Goal: Register for event/course

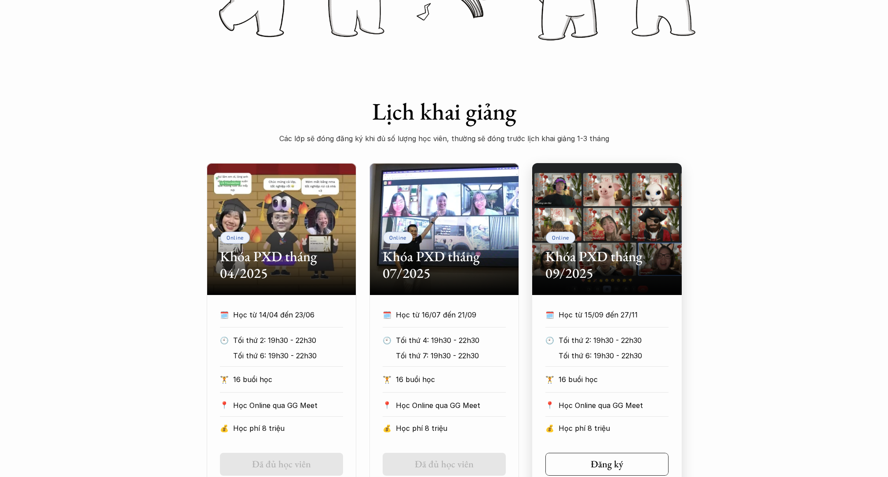
scroll to position [364, 0]
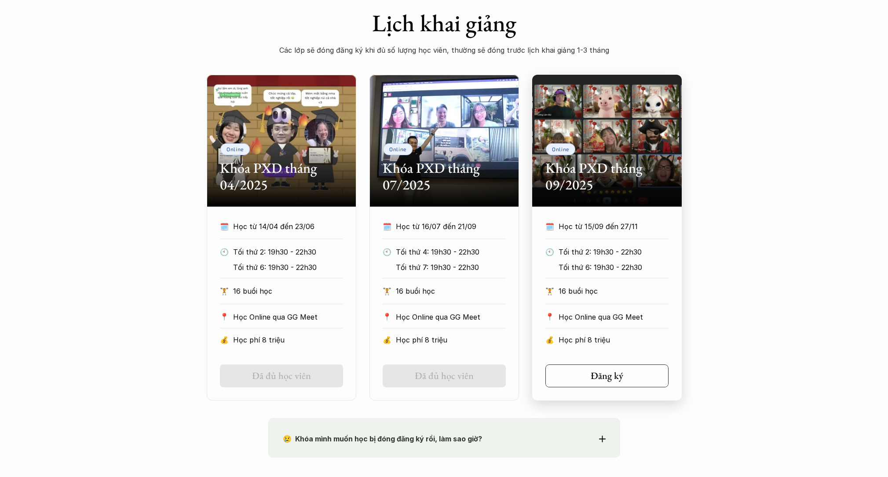
click at [601, 207] on section "Online Khóa PXD tháng 09/2025 🗓️ Học từ 15/09 đến 27/11 🕙 Tối thứ 2: 19h30 - 22…" at bounding box center [607, 238] width 150 height 326
click at [583, 145] on div "Online Khóa PXD tháng 09/2025" at bounding box center [607, 141] width 150 height 132
click at [608, 173] on h2 "Khóa PXD tháng 09/2025" at bounding box center [606, 177] width 123 height 34
click at [598, 223] on p "Học từ 15/09 đến 27/11" at bounding box center [613, 226] width 110 height 13
click at [562, 108] on div "Online Khóa PXD tháng 09/2025" at bounding box center [607, 141] width 150 height 132
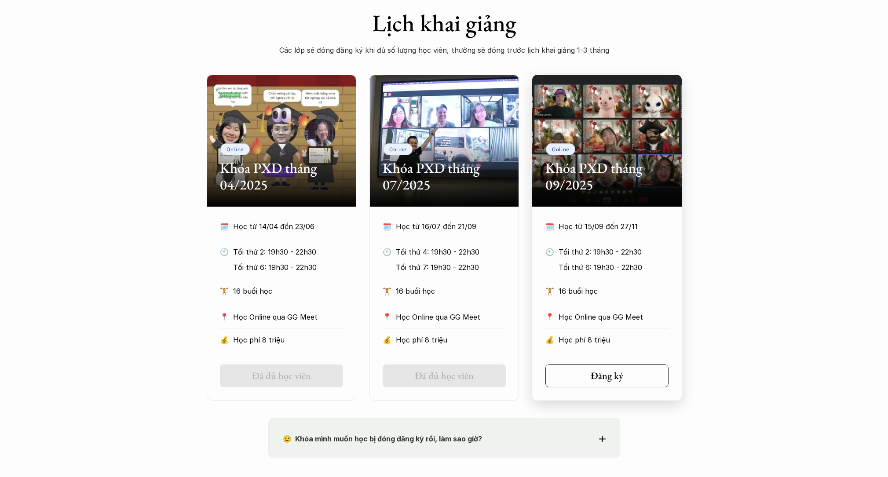
drag, startPoint x: 569, startPoint y: 106, endPoint x: 569, endPoint y: 113, distance: 6.2
click at [569, 106] on div "Online Khóa PXD tháng 09/2025" at bounding box center [607, 141] width 150 height 132
click at [573, 175] on h2 "Khóa PXD tháng 09/2025" at bounding box center [606, 177] width 123 height 34
click at [566, 164] on h2 "Khóa PXD tháng 09/2025" at bounding box center [606, 177] width 123 height 34
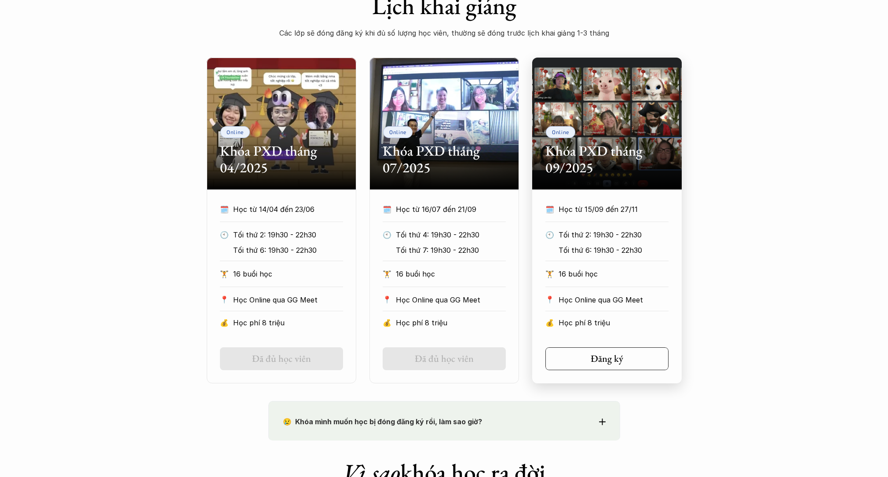
scroll to position [383, 0]
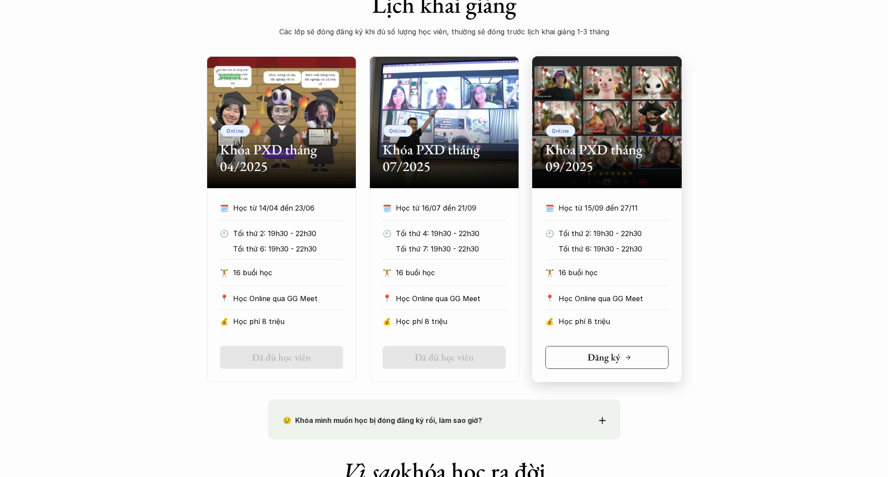
click at [611, 356] on h5 "Đăng ký" at bounding box center [604, 357] width 33 height 11
